Goal: Task Accomplishment & Management: Manage account settings

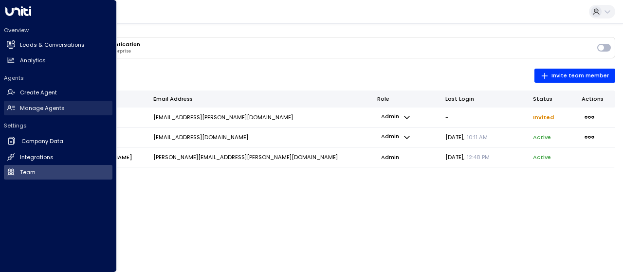
click at [54, 107] on h2 "Manage Agents" at bounding box center [42, 108] width 45 height 8
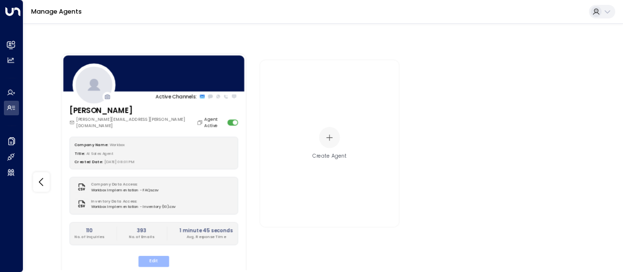
click at [157, 256] on button "Edit" at bounding box center [153, 261] width 31 height 11
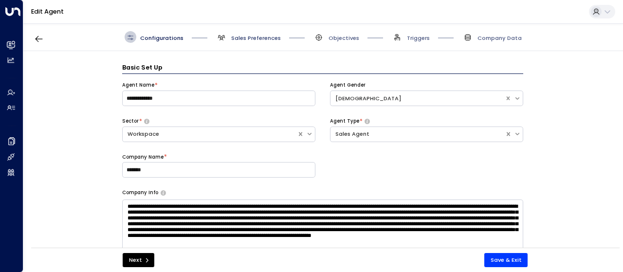
click at [256, 38] on span "Sales Preferences" at bounding box center [256, 38] width 50 height 8
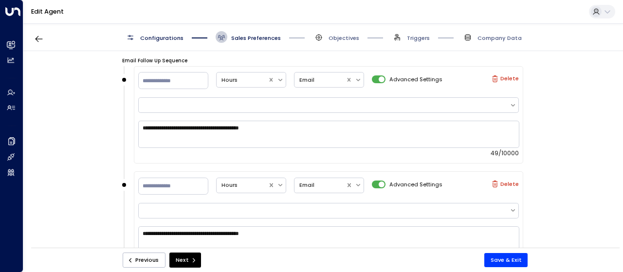
scroll to position [633, 0]
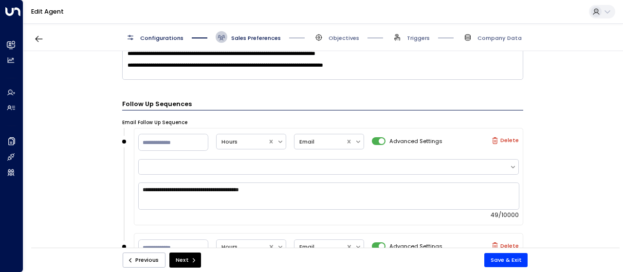
click at [576, 172] on div "Email Preferences Signature (HTML) * Signature Preview [PERSON_NAME] Sales Coor…" at bounding box center [322, 152] width 599 height 202
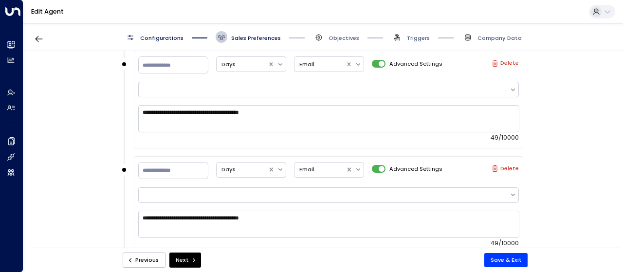
scroll to position [899, 0]
